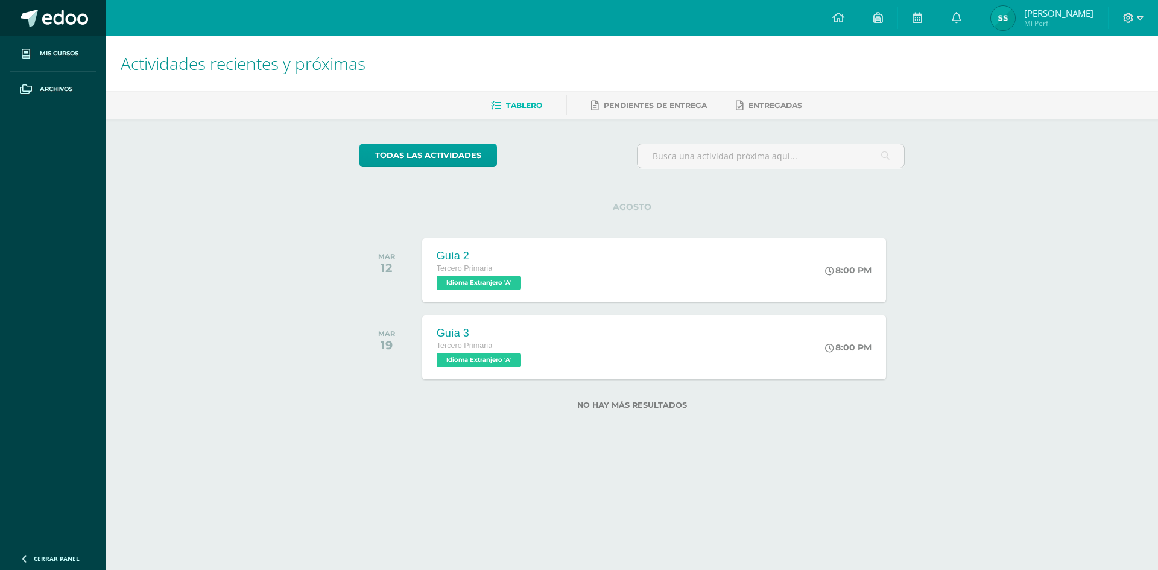
click at [59, 27] on span at bounding box center [65, 19] width 46 height 18
click at [82, 27] on span at bounding box center [65, 19] width 46 height 18
